Goal: Task Accomplishment & Management: Manage account settings

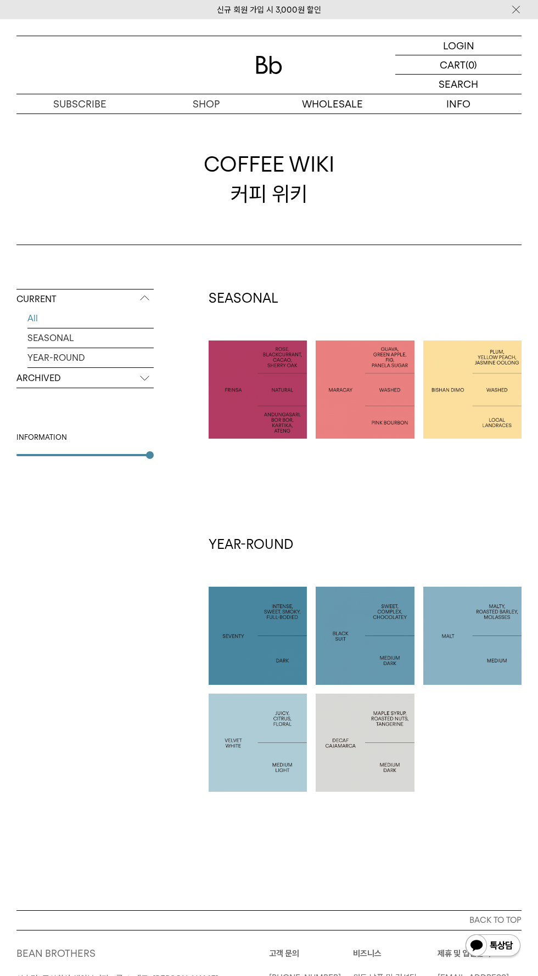
click at [0, 0] on p "로그인" at bounding box center [0, 0] width 0 height 0
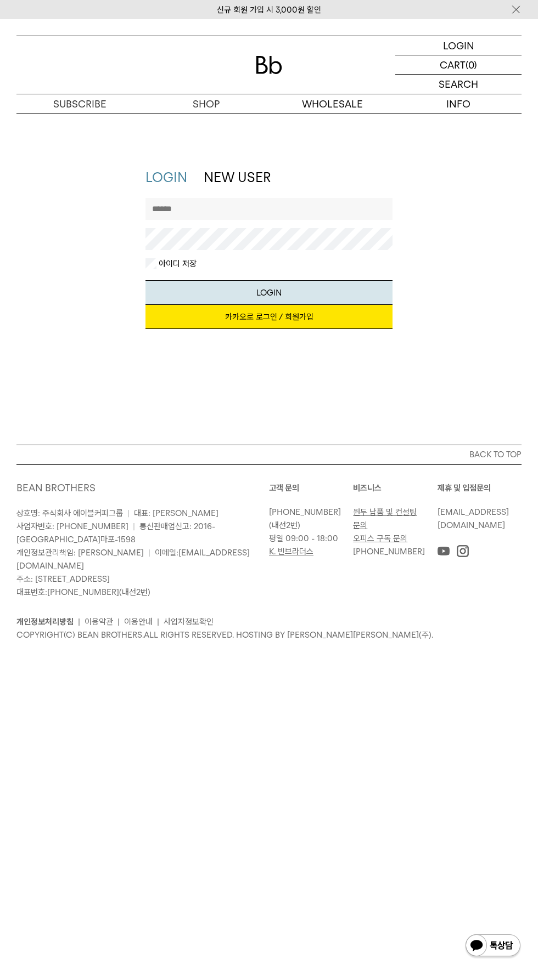
click at [189, 211] on input "text" at bounding box center [268, 209] width 247 height 22
type input "**********"
click at [145, 280] on button "LOGIN" at bounding box center [268, 292] width 247 height 25
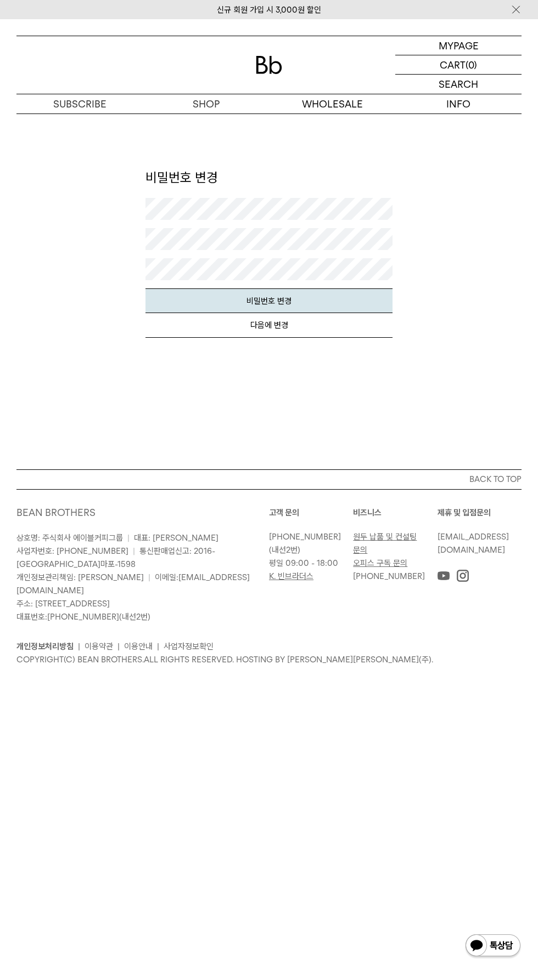
click at [0, 0] on p "마이페이지" at bounding box center [0, 0] width 0 height 0
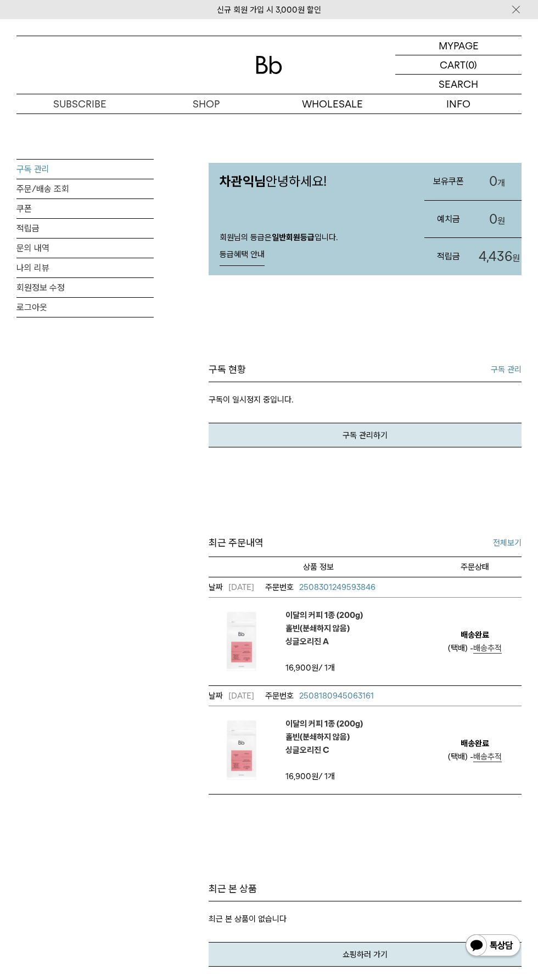
click at [36, 171] on link "구독 관리" at bounding box center [84, 169] width 137 height 19
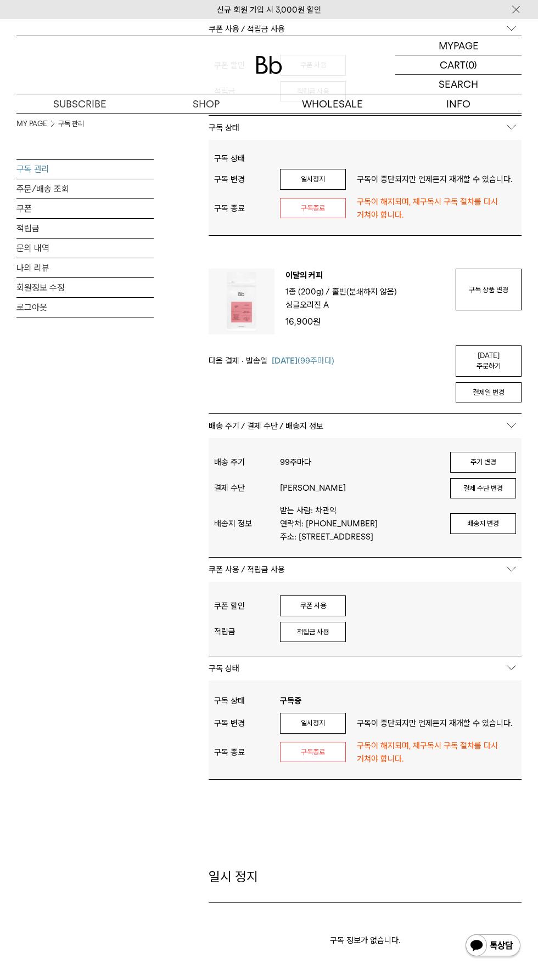
scroll to position [429, 0]
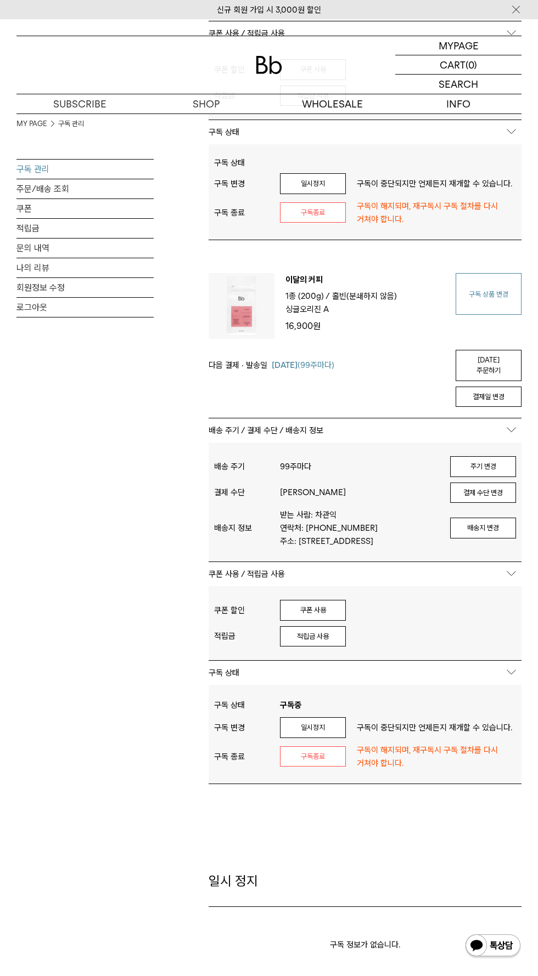
click at [473, 304] on link "구독 상품 변경" at bounding box center [488, 294] width 66 height 42
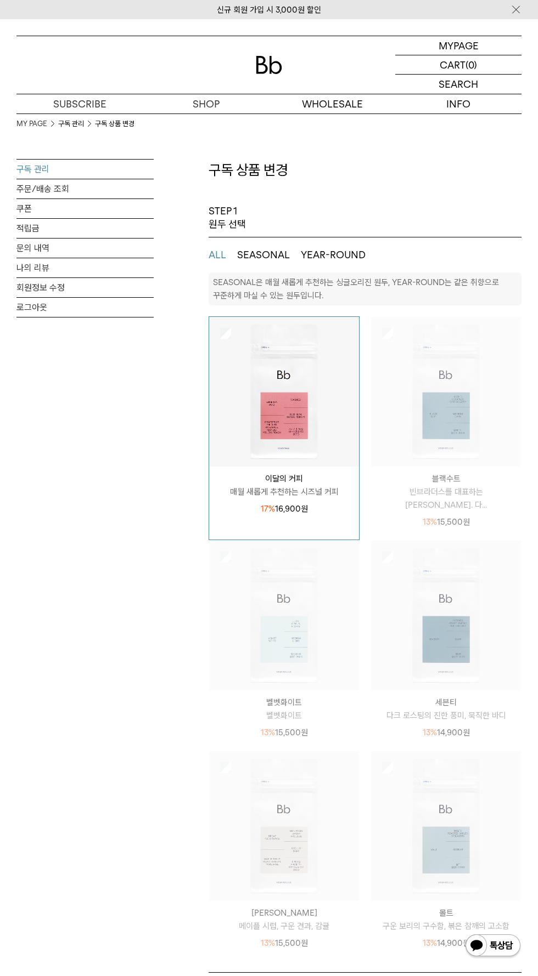
select select "**"
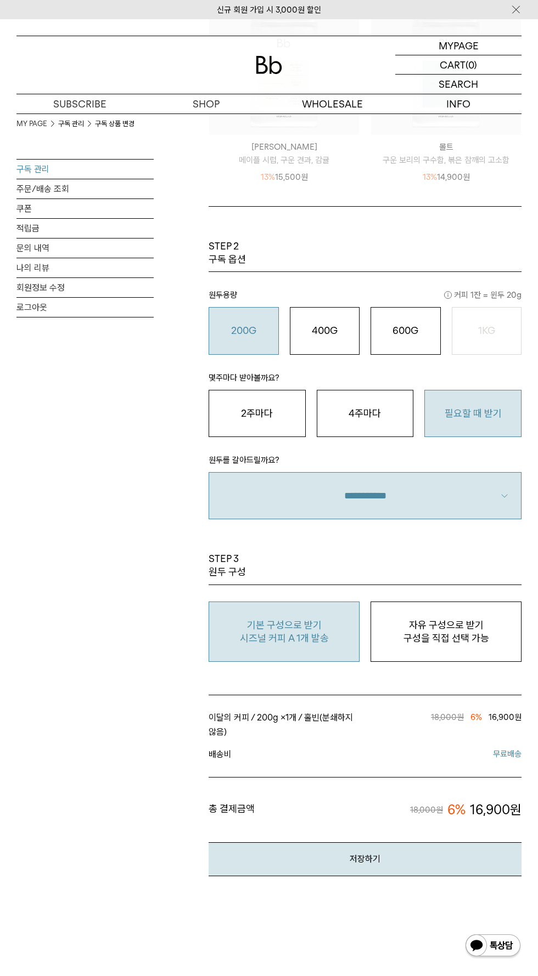
scroll to position [771, 0]
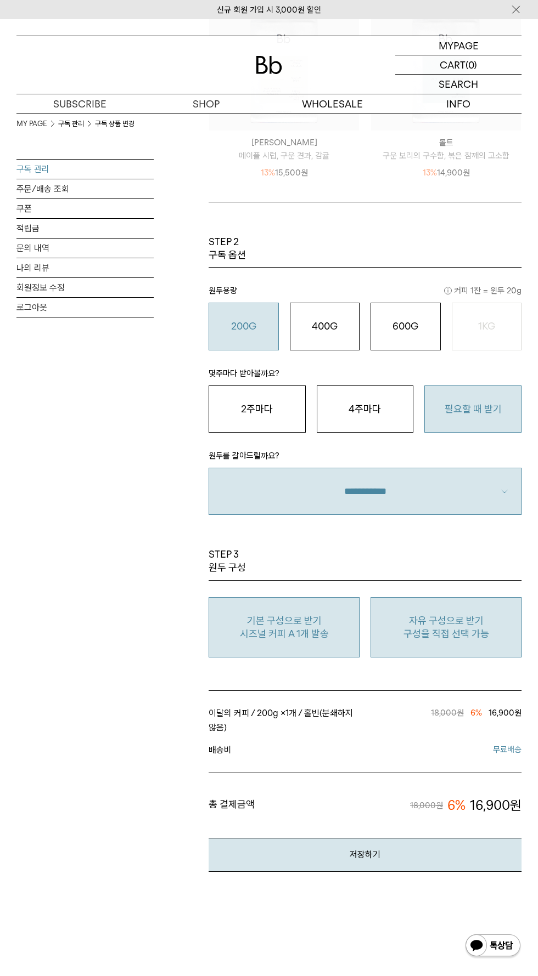
click at [396, 638] on p "구성을 직접 선택 가능" at bounding box center [445, 633] width 139 height 13
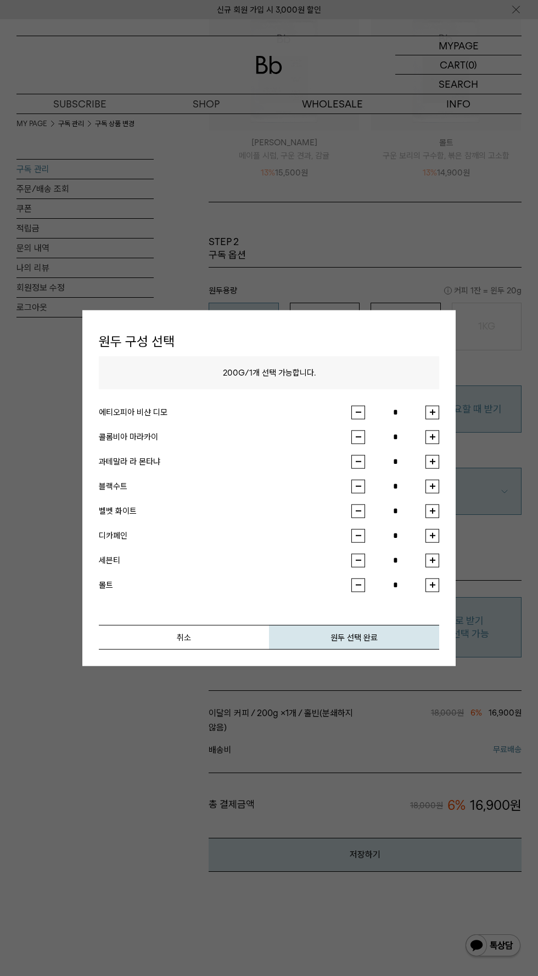
click at [432, 442] on button "button" at bounding box center [432, 437] width 14 height 14
type input "*"
click at [352, 631] on button "원두 선택 완료" at bounding box center [354, 637] width 170 height 25
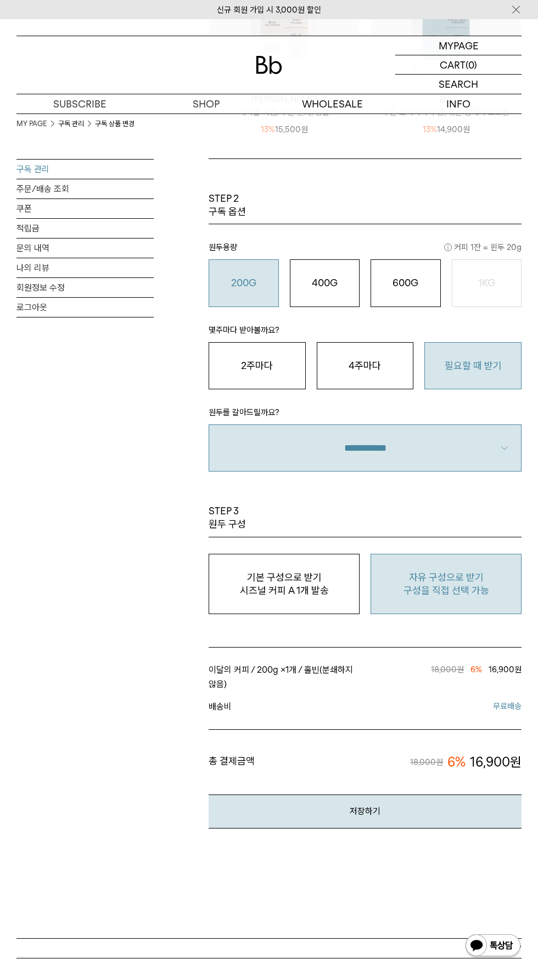
scroll to position [815, 0]
click at [290, 818] on button "저장하기" at bounding box center [364, 810] width 313 height 33
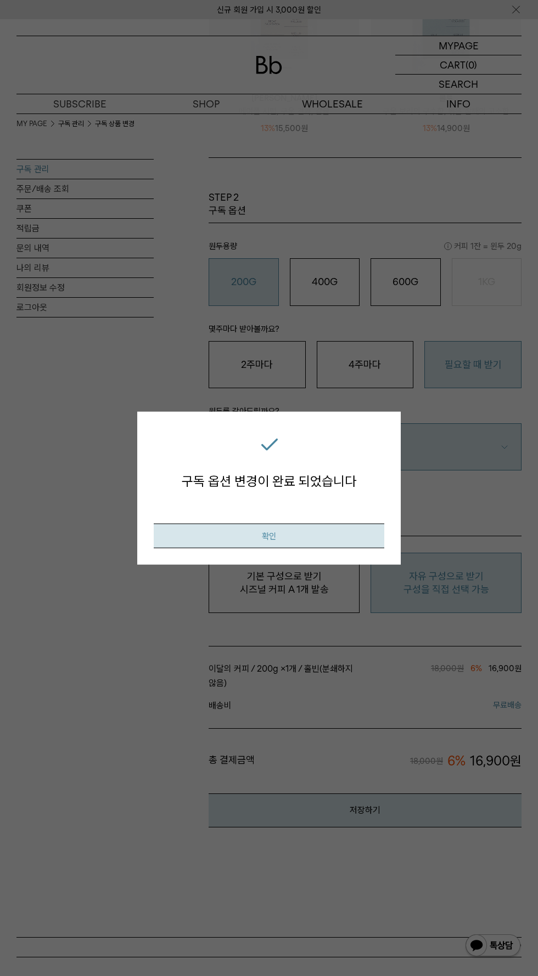
click at [247, 548] on button "확인" at bounding box center [269, 535] width 230 height 25
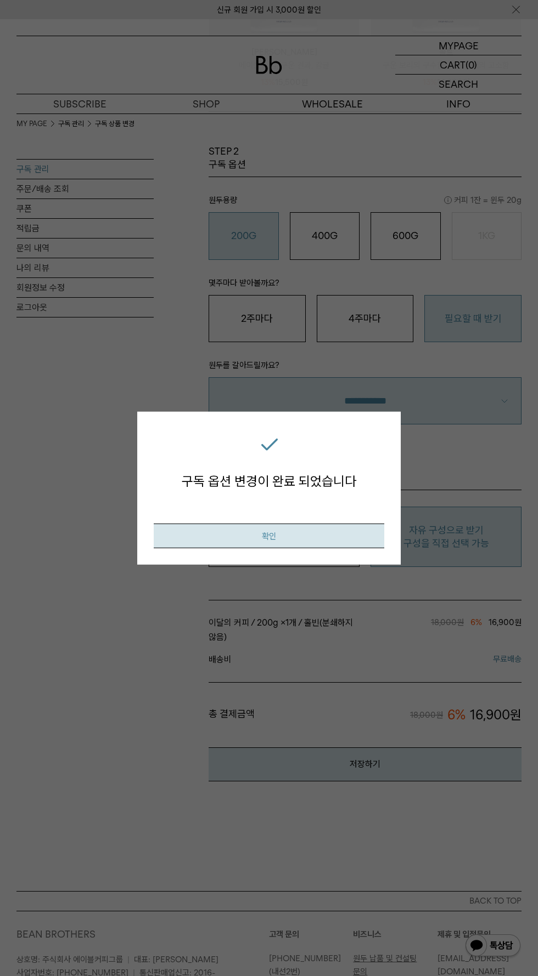
scroll to position [893, 0]
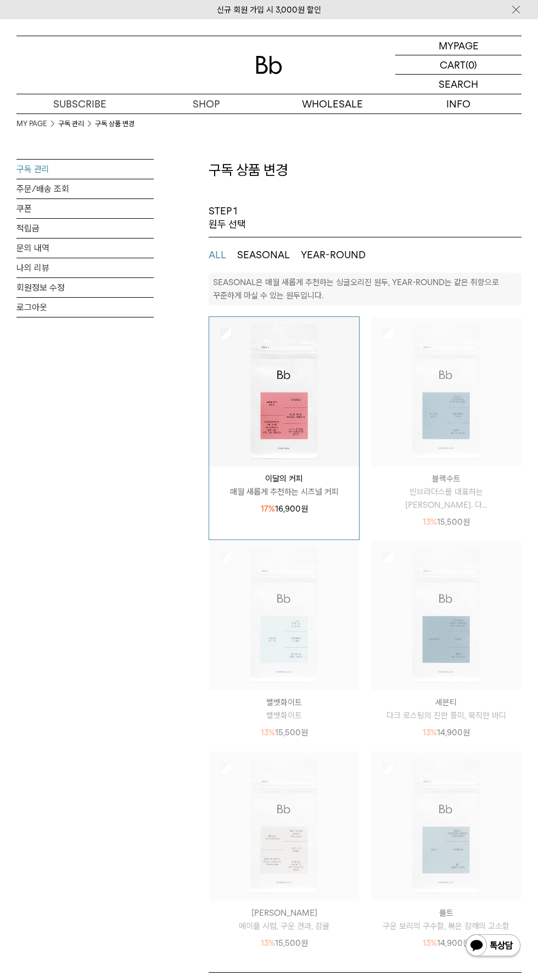
select select "**"
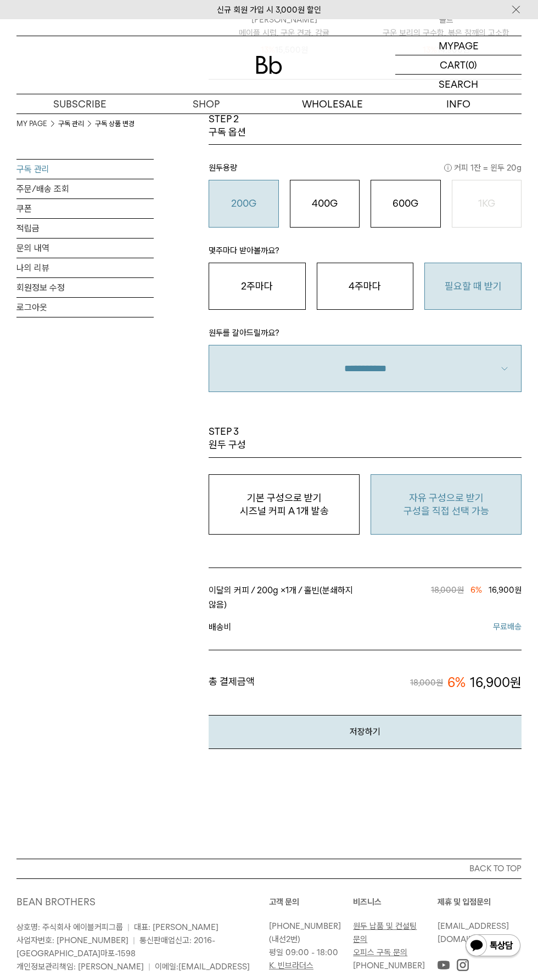
click at [33, 169] on link "구독 관리" at bounding box center [84, 169] width 137 height 19
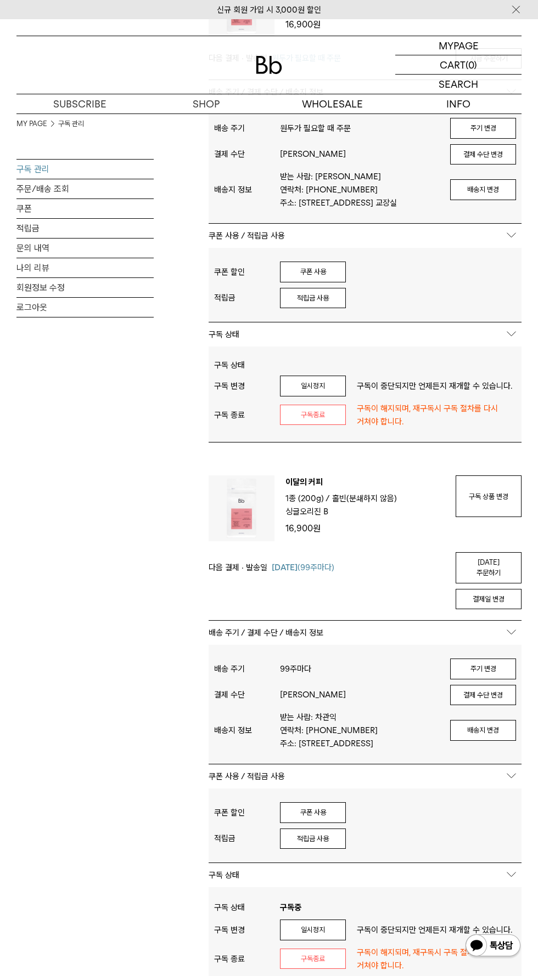
scroll to position [229, 0]
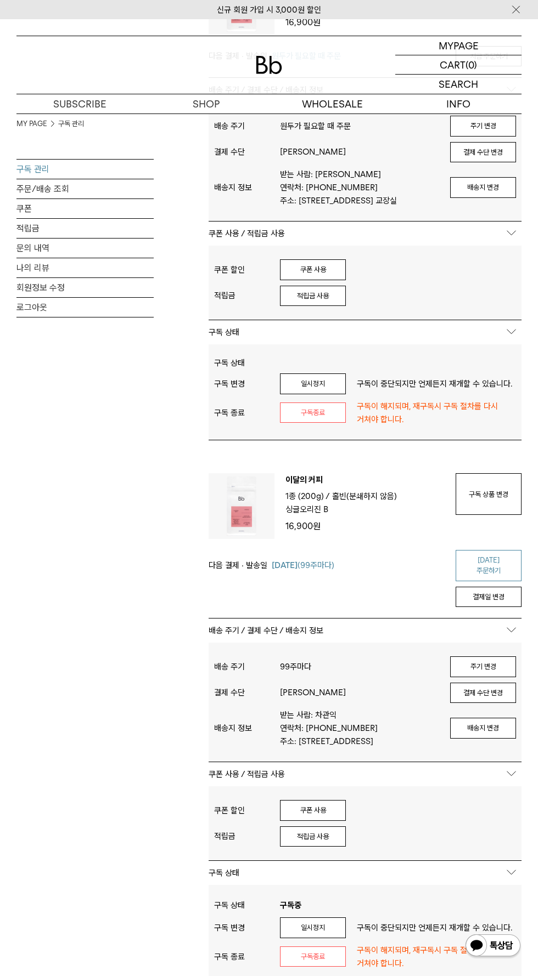
click at [465, 555] on link "[DATE] 주문하기" at bounding box center [488, 565] width 66 height 31
